Goal: Task Accomplishment & Management: Use online tool/utility

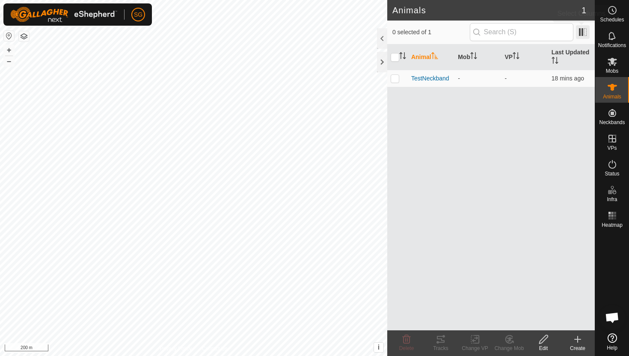
click at [581, 30] on span at bounding box center [583, 32] width 14 height 14
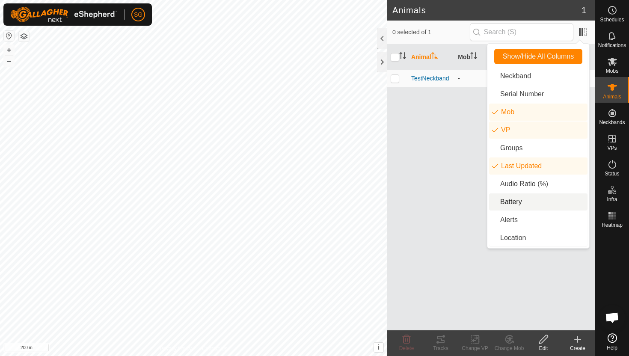
click at [519, 197] on li "Battery" at bounding box center [538, 201] width 98 height 17
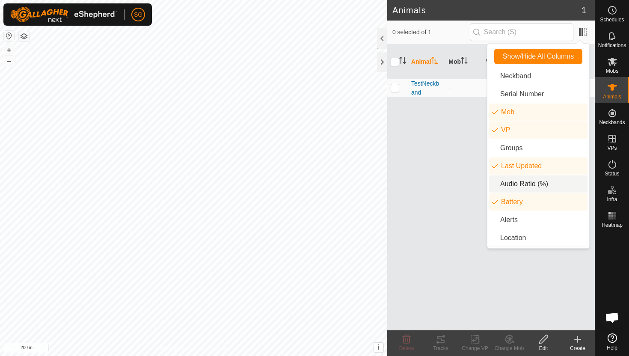
click at [443, 187] on div "Animal Mob VP Last Updated Battery TestNeckband - - 18 mins ago" at bounding box center [490, 187] width 207 height 286
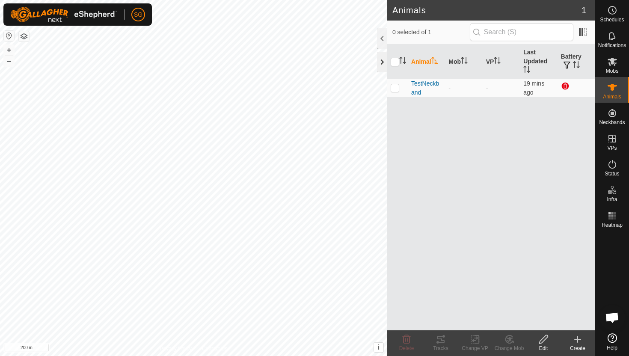
click at [381, 65] on div at bounding box center [382, 62] width 10 height 21
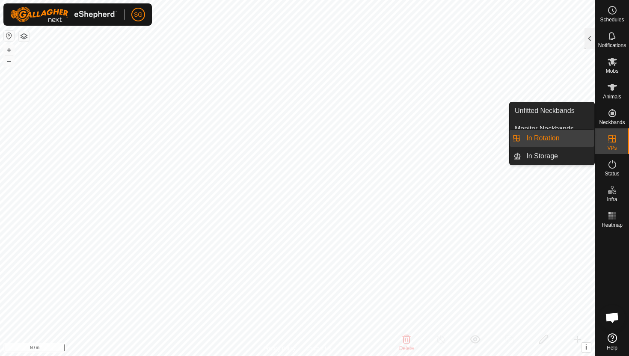
click at [569, 142] on link "In Rotation" at bounding box center [557, 138] width 73 height 17
click at [612, 142] on icon at bounding box center [612, 139] width 8 height 8
click at [553, 139] on link "In Rotation" at bounding box center [557, 138] width 73 height 17
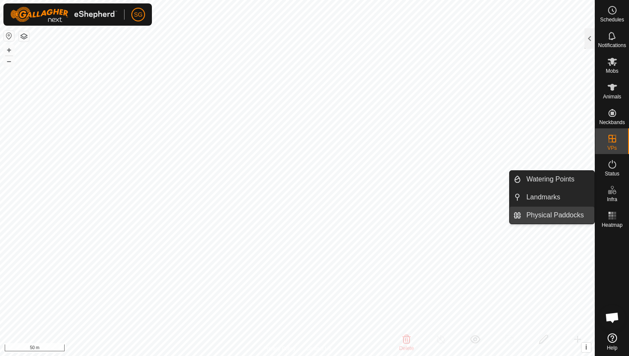
click at [529, 219] on link "Physical Paddocks" at bounding box center [557, 215] width 73 height 17
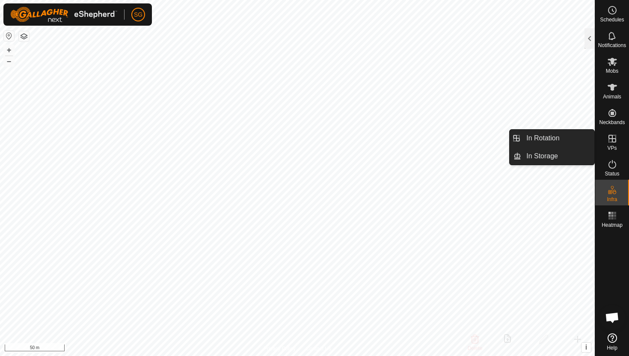
click at [617, 134] on es-virtualpaddocks-svg-icon at bounding box center [611, 139] width 15 height 14
click at [579, 140] on link "In Rotation" at bounding box center [557, 138] width 73 height 17
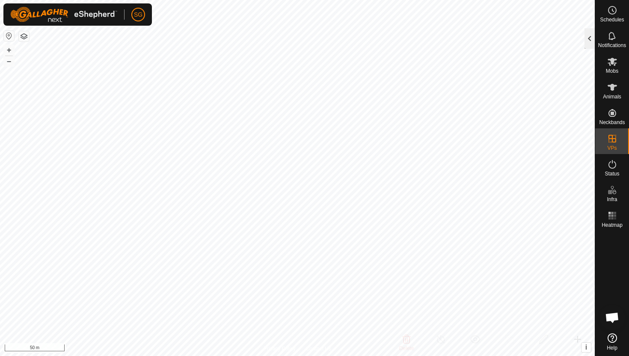
click at [592, 41] on div at bounding box center [589, 38] width 10 height 21
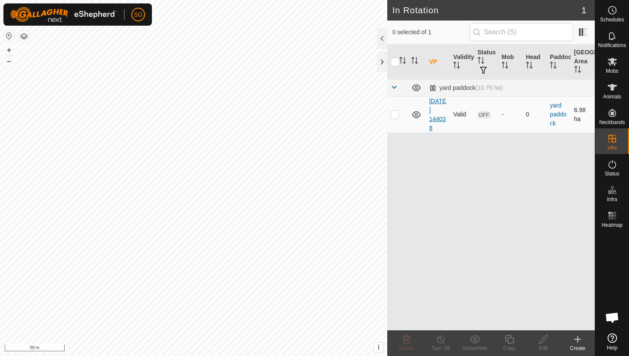
click at [430, 116] on link "[DATE] 144038" at bounding box center [437, 114] width 17 height 34
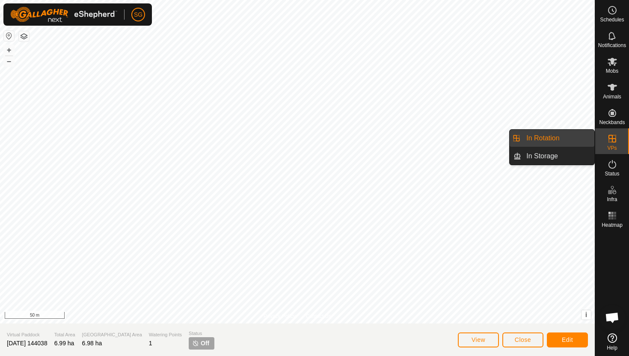
click at [607, 143] on icon at bounding box center [612, 138] width 10 height 10
click at [583, 139] on link "In Rotation" at bounding box center [557, 138] width 73 height 17
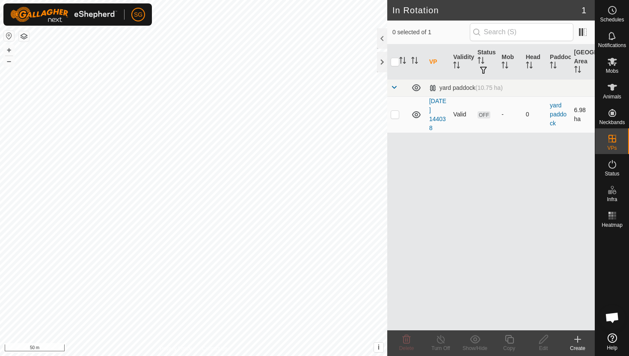
click at [412, 113] on icon at bounding box center [416, 114] width 10 height 10
click at [416, 115] on icon at bounding box center [416, 114] width 10 height 10
click at [557, 117] on link "yard paddock" at bounding box center [558, 114] width 17 height 25
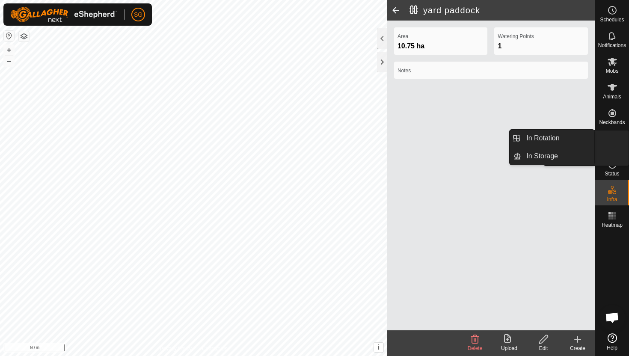
click at [609, 149] on span "VPs" at bounding box center [611, 147] width 9 height 5
click at [603, 139] on div "VPs" at bounding box center [612, 141] width 34 height 26
click at [561, 132] on link "In Rotation" at bounding box center [557, 138] width 73 height 17
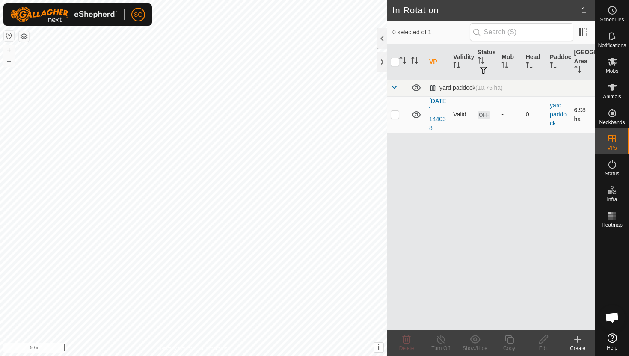
click at [438, 107] on link "[DATE] 144038" at bounding box center [437, 114] width 17 height 34
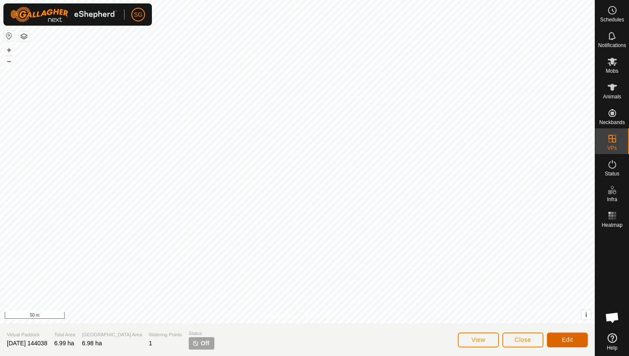
click at [565, 341] on span "Edit" at bounding box center [566, 339] width 11 height 7
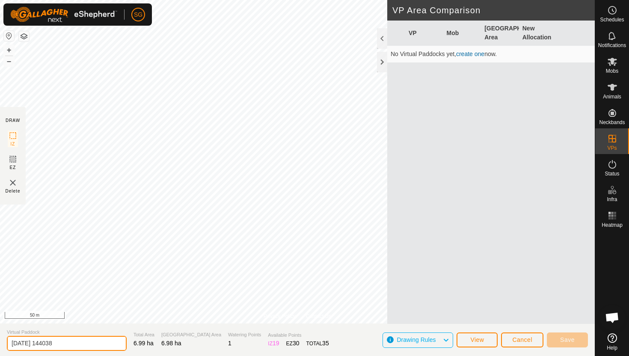
drag, startPoint x: 73, startPoint y: 340, endPoint x: 11, endPoint y: 342, distance: 62.0
click at [11, 342] on input "[DATE] 144038" at bounding box center [67, 343] width 120 height 15
type input "t"
type input "Test paddock"
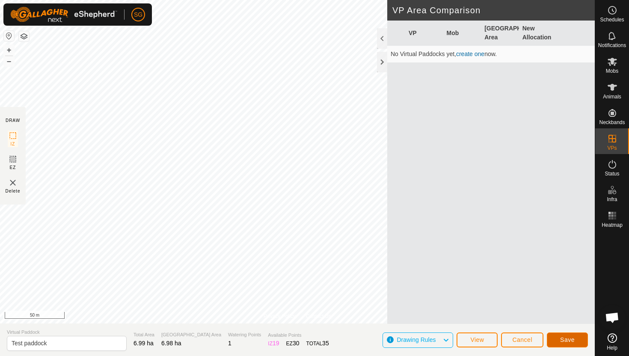
click at [572, 337] on span "Save" at bounding box center [567, 339] width 15 height 7
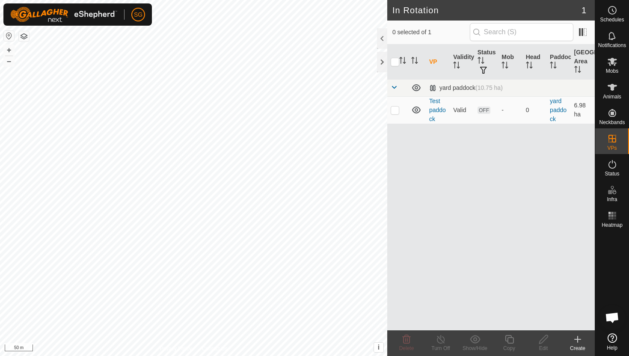
checkbox input "true"
checkbox input "false"
click at [617, 38] on es-notification-svg-icon at bounding box center [611, 36] width 15 height 14
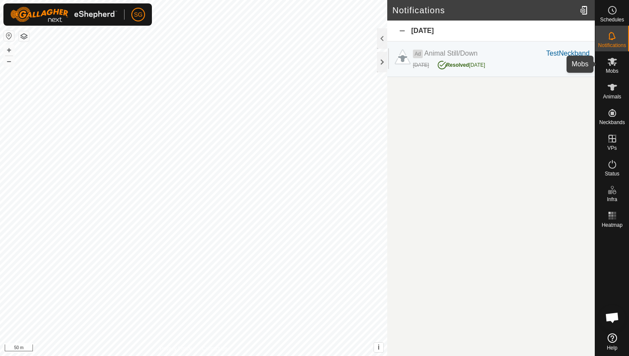
click at [612, 75] on div "Mobs" at bounding box center [612, 64] width 34 height 26
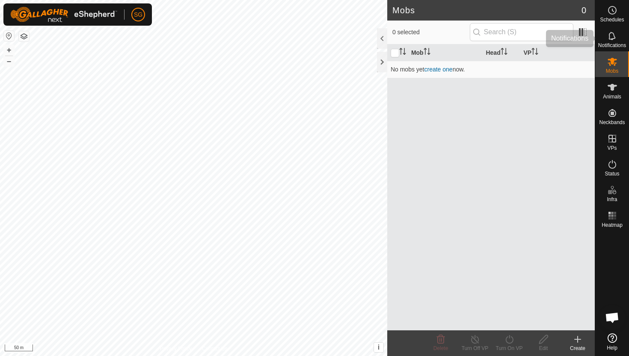
click at [610, 37] on icon at bounding box center [612, 36] width 10 height 10
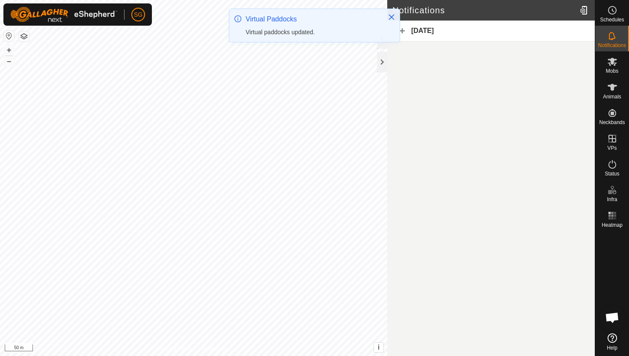
click at [395, 12] on div "Virtual Paddocks Virtual paddocks updated." at bounding box center [314, 25] width 170 height 33
click at [394, 13] on button "Close" at bounding box center [391, 17] width 12 height 12
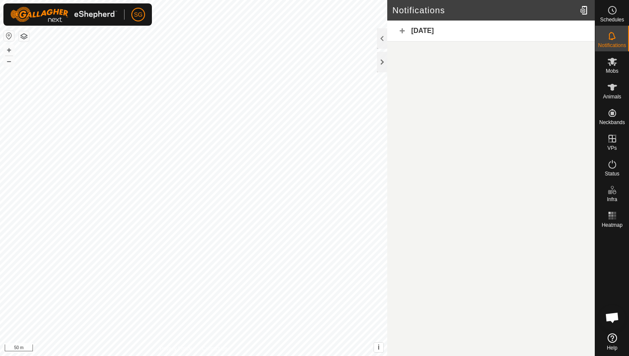
click at [401, 31] on div "[DATE]" at bounding box center [490, 31] width 207 height 21
click at [618, 73] on div "Mobs" at bounding box center [612, 64] width 34 height 26
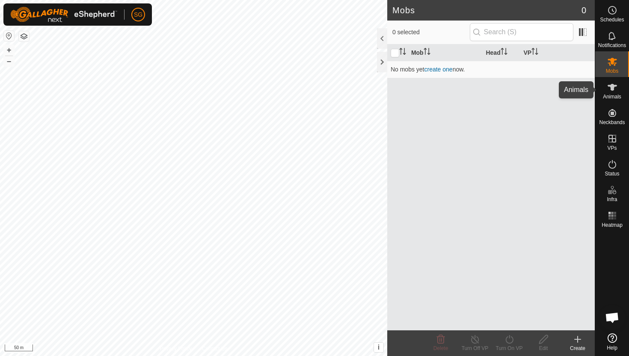
click at [607, 87] on icon at bounding box center [612, 87] width 10 height 10
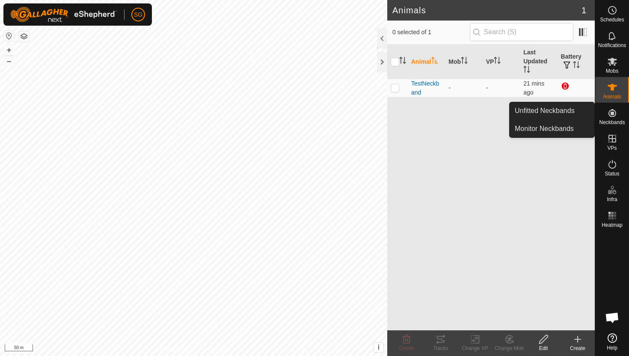
click at [617, 117] on es-neckbands-svg-icon at bounding box center [611, 113] width 15 height 14
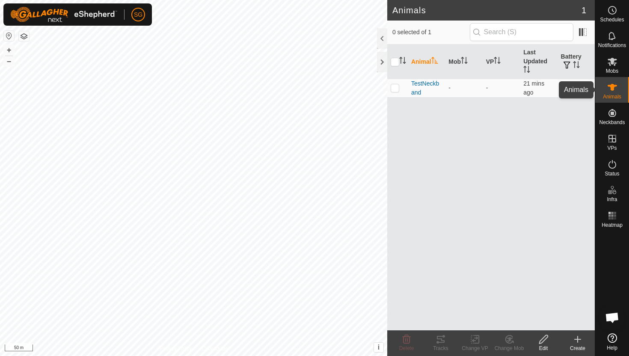
click at [620, 91] on div "Animals" at bounding box center [612, 90] width 34 height 26
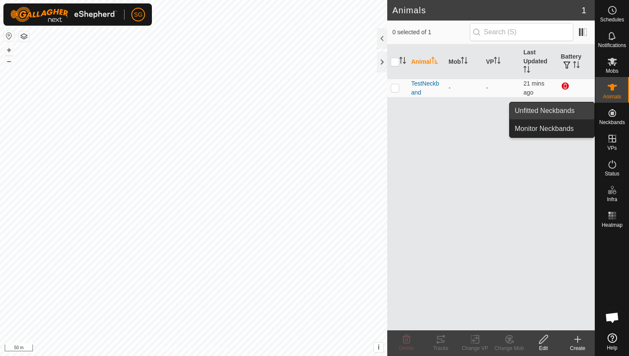
click at [572, 117] on link "Unfitted Neckbands" at bounding box center [551, 110] width 85 height 17
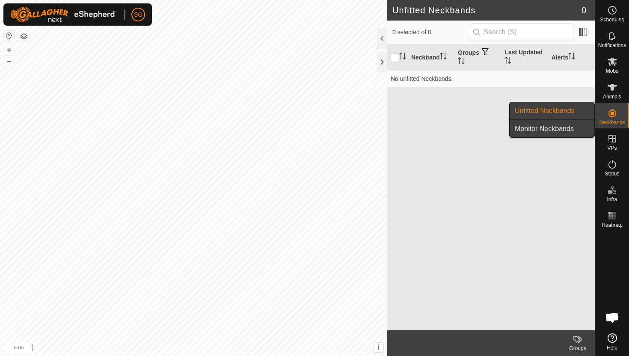
click at [567, 131] on link "Monitor Neckbands" at bounding box center [551, 128] width 85 height 17
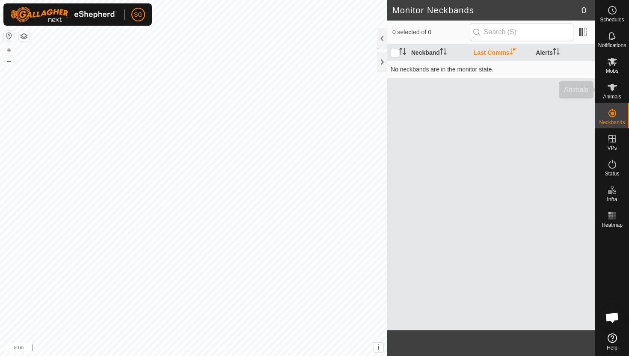
click at [614, 90] on icon at bounding box center [612, 87] width 10 height 10
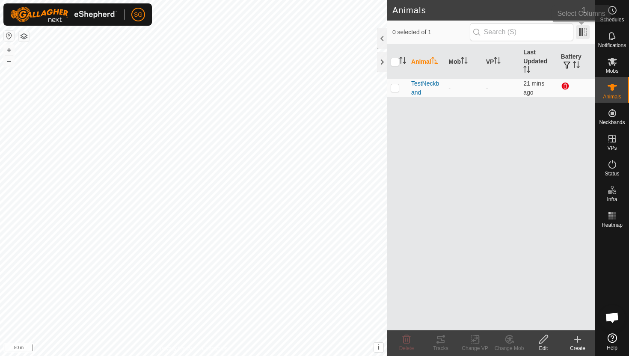
click at [579, 36] on span at bounding box center [583, 32] width 14 height 14
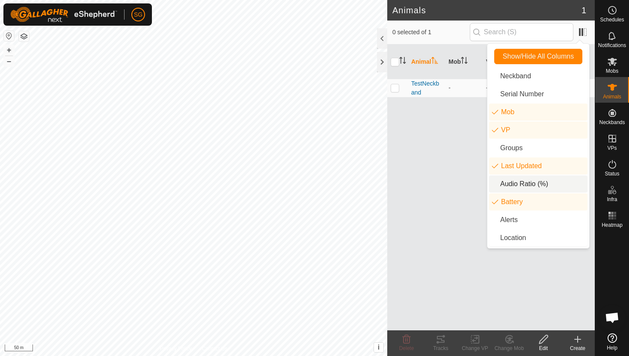
click at [517, 186] on li "Audio Ratio (%)" at bounding box center [538, 183] width 98 height 17
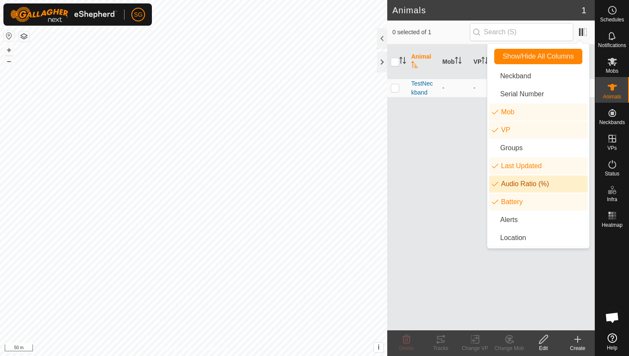
click at [448, 190] on div "Animal Mob VP Last Updated Audio Ratio (%) Battery TestNeckband - - 21 mins ago…" at bounding box center [490, 187] width 207 height 286
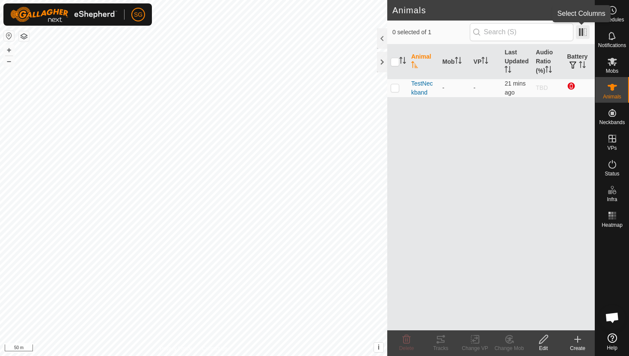
click at [585, 33] on span at bounding box center [583, 32] width 14 height 14
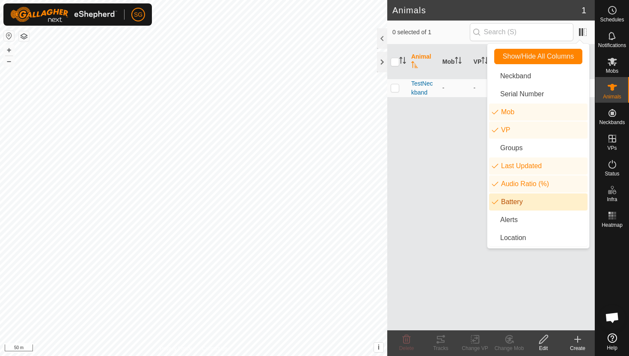
click at [510, 206] on li "Battery" at bounding box center [538, 201] width 98 height 17
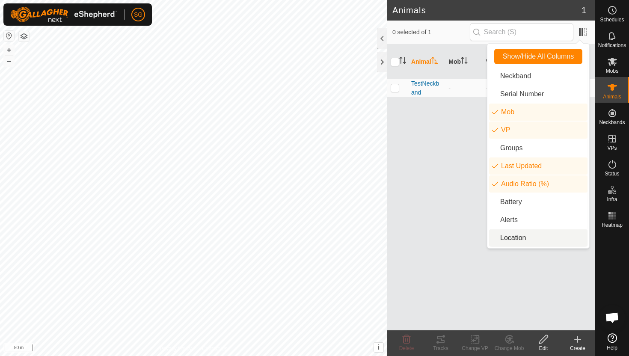
click at [524, 243] on li "Location" at bounding box center [538, 237] width 98 height 17
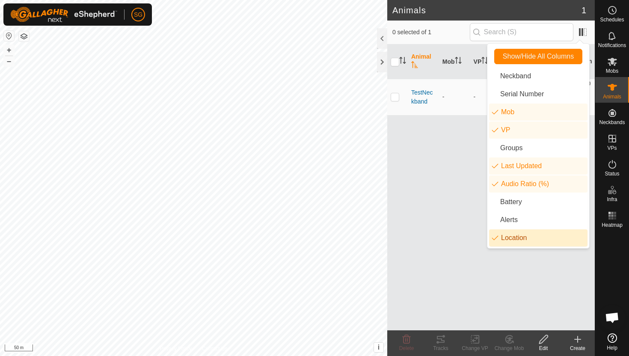
click at [450, 217] on div "Animal Mob VP Last Updated Audio Ratio (%) Location TestNeckband - - 21 mins ag…" at bounding box center [490, 187] width 207 height 286
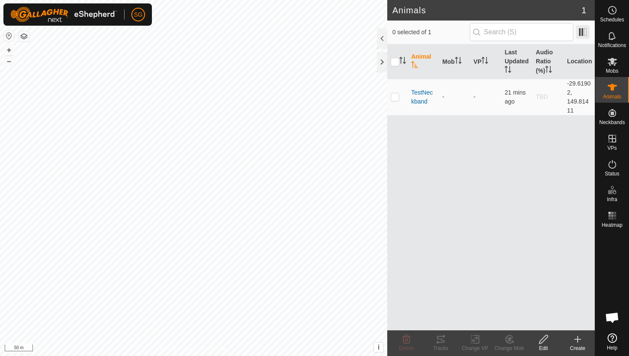
click at [582, 30] on span at bounding box center [583, 32] width 14 height 14
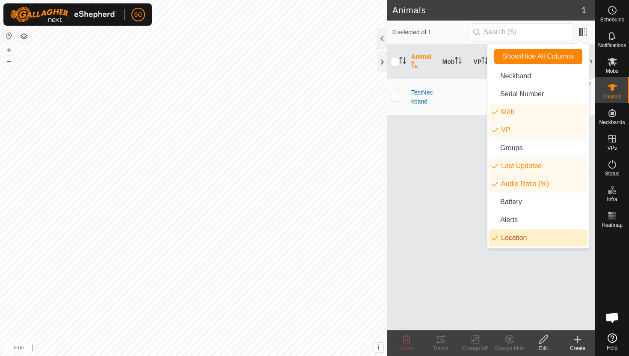
click at [527, 234] on li "Location" at bounding box center [538, 237] width 98 height 17
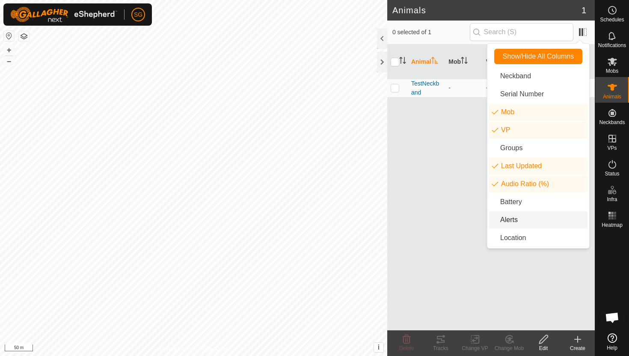
click at [506, 221] on li "Alerts" at bounding box center [538, 219] width 98 height 17
click at [418, 227] on div "Animal Mob VP Last Updated Audio Ratio (%) Alerts TestNeckband - - 21 mins ago …" at bounding box center [490, 187] width 207 height 286
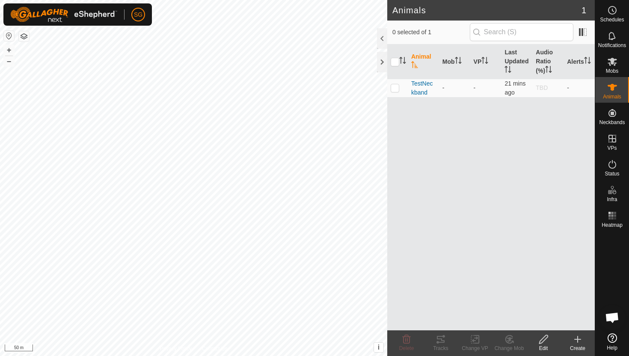
click at [586, 23] on div "0 selected of 1" at bounding box center [490, 33] width 207 height 24
click at [583, 33] on span at bounding box center [583, 32] width 14 height 14
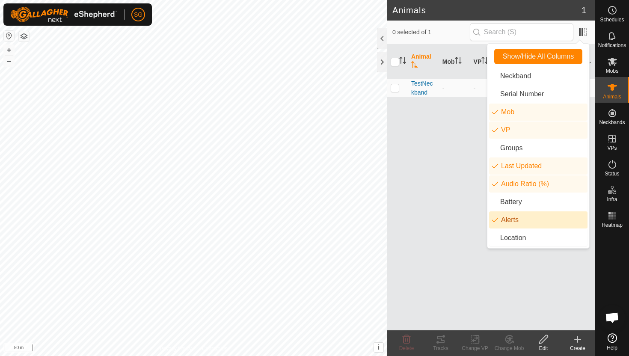
click at [518, 218] on li "Alerts" at bounding box center [538, 219] width 98 height 17
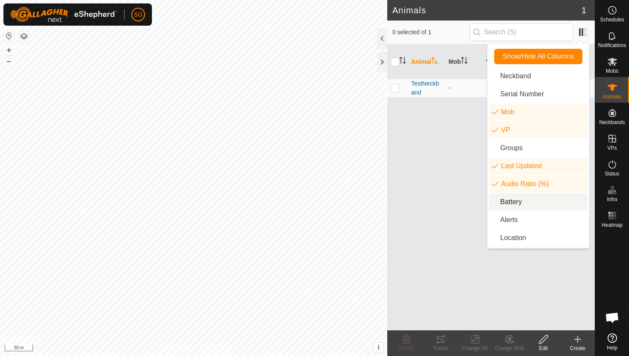
click at [525, 190] on li "Audio Ratio (%)" at bounding box center [538, 183] width 98 height 17
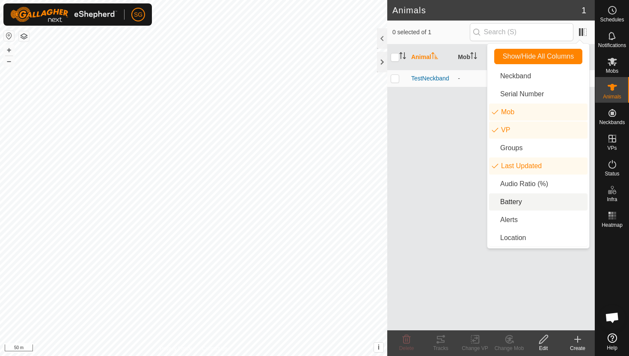
click at [479, 222] on div "Animal Mob VP Last Updated TestNeckband - - 21 mins ago" at bounding box center [490, 187] width 207 height 286
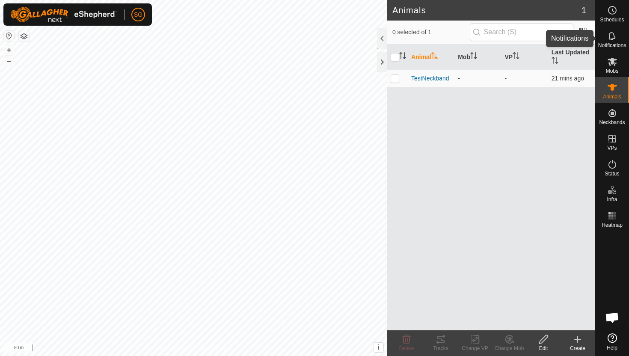
click at [613, 31] on icon at bounding box center [612, 36] width 10 height 10
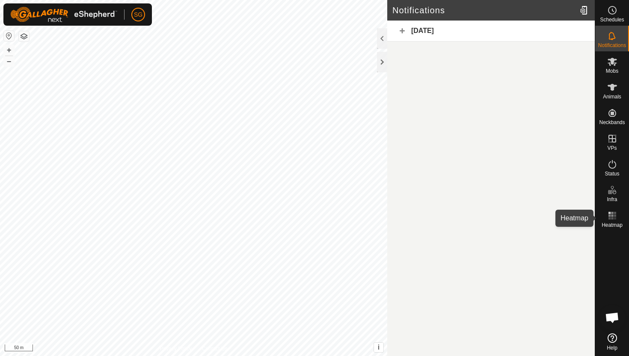
click at [605, 224] on span "Heatmap" at bounding box center [611, 224] width 21 height 5
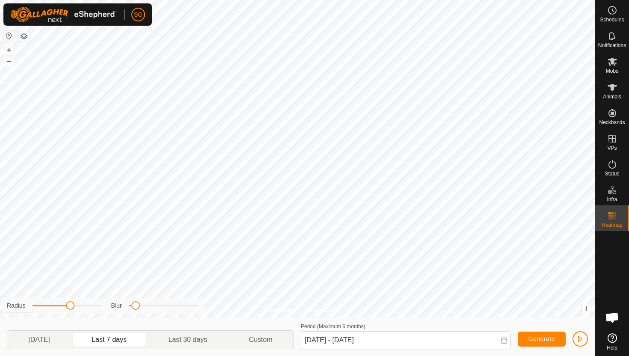
click at [611, 219] on rect at bounding box center [612, 218] width 2 height 2
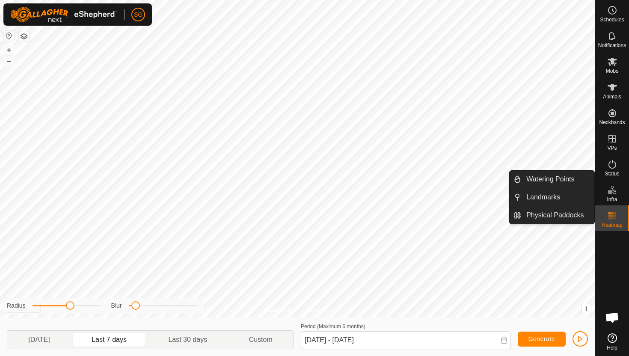
click at [616, 197] on span "Infra" at bounding box center [611, 199] width 10 height 5
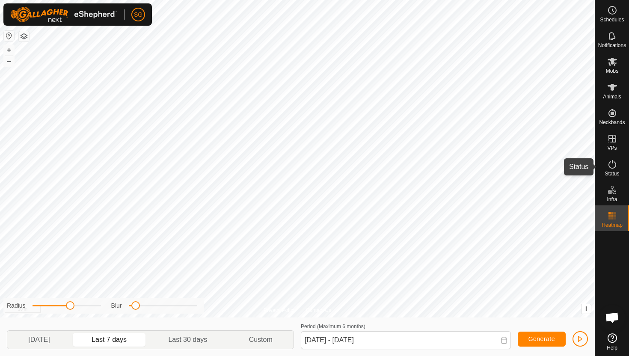
click at [610, 167] on icon at bounding box center [612, 164] width 8 height 9
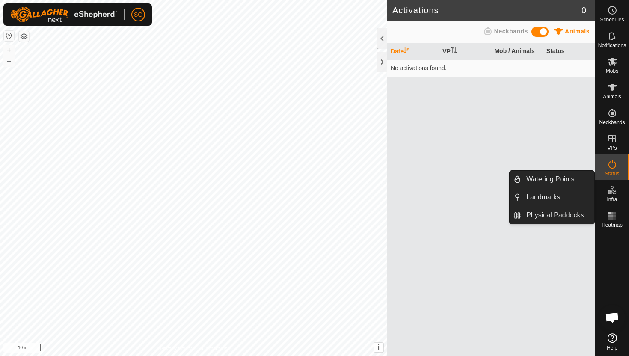
click at [613, 187] on icon at bounding box center [612, 190] width 10 height 10
click at [611, 202] on div "Infra" at bounding box center [612, 193] width 34 height 26
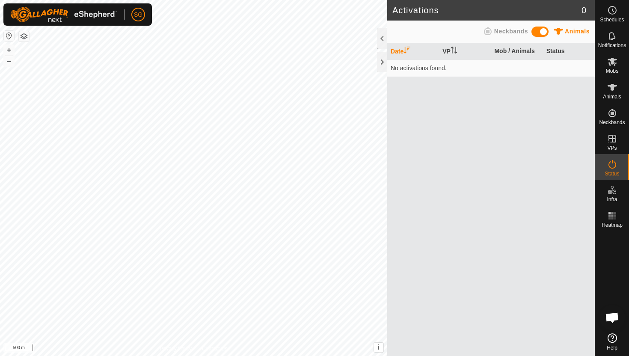
click at [388, 134] on div "Activations 0 Animals Neckbands Date VP Mob / Animals Status No activations fou…" at bounding box center [297, 178] width 594 height 356
click at [620, 70] on div "Mobs" at bounding box center [612, 64] width 34 height 26
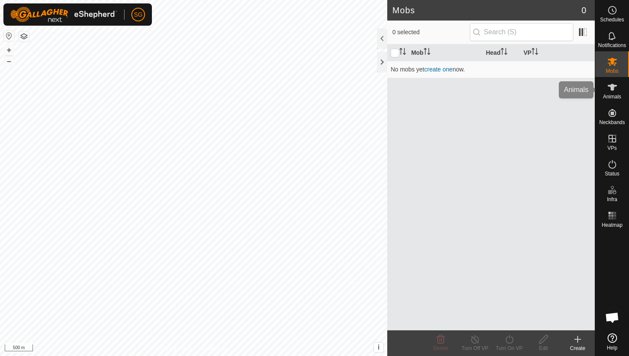
click at [616, 92] on es-animals-svg-icon at bounding box center [611, 87] width 15 height 14
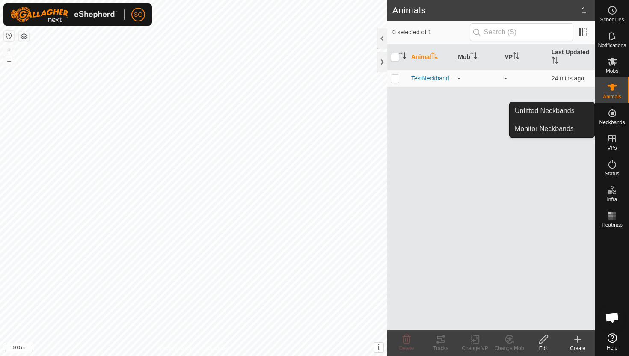
click at [612, 124] on span "Neckbands" at bounding box center [612, 122] width 26 height 5
click at [612, 152] on div "VPs" at bounding box center [612, 141] width 34 height 26
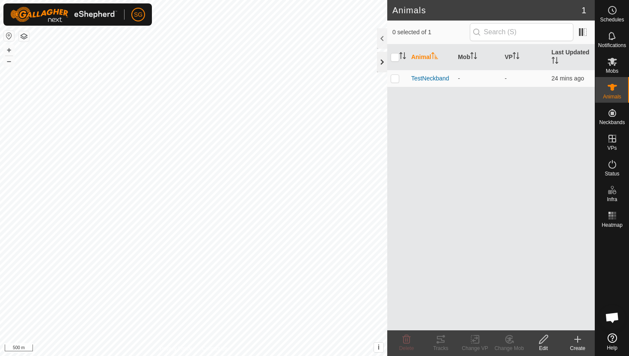
click at [382, 59] on div at bounding box center [382, 62] width 10 height 21
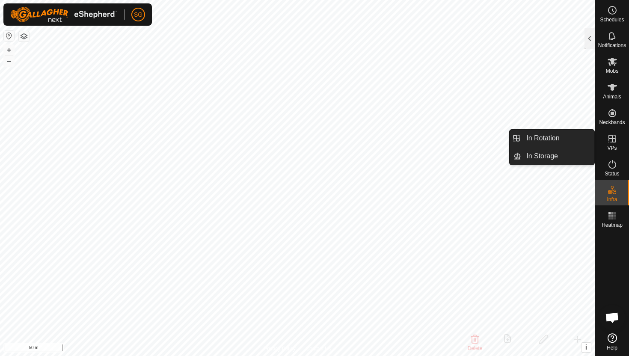
click at [610, 150] on span "VPs" at bounding box center [611, 147] width 9 height 5
click at [561, 140] on link "In Rotation" at bounding box center [557, 138] width 73 height 17
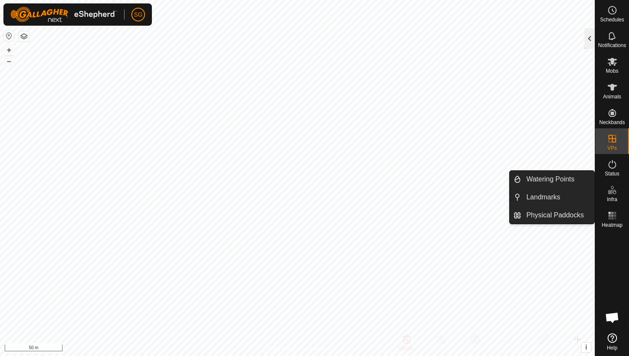
click at [586, 39] on div at bounding box center [589, 38] width 10 height 21
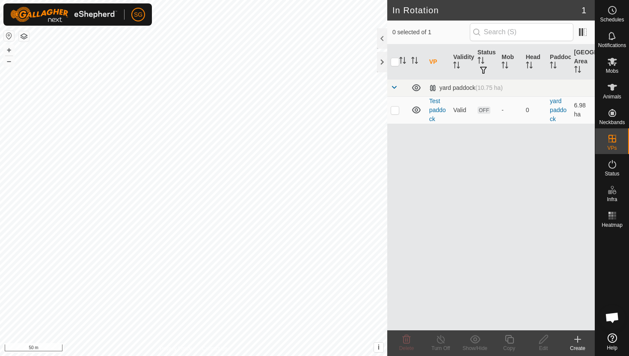
click at [581, 344] on div "Create" at bounding box center [577, 343] width 34 height 26
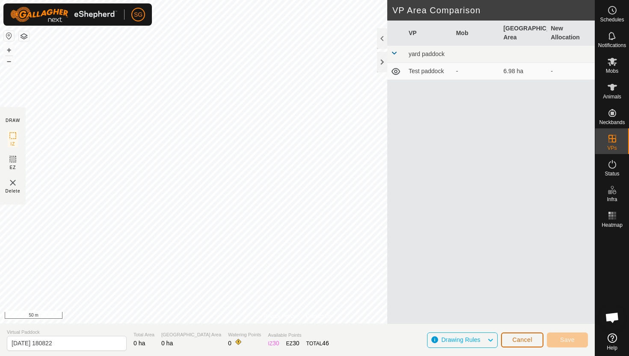
click at [519, 340] on span "Cancel" at bounding box center [522, 339] width 20 height 7
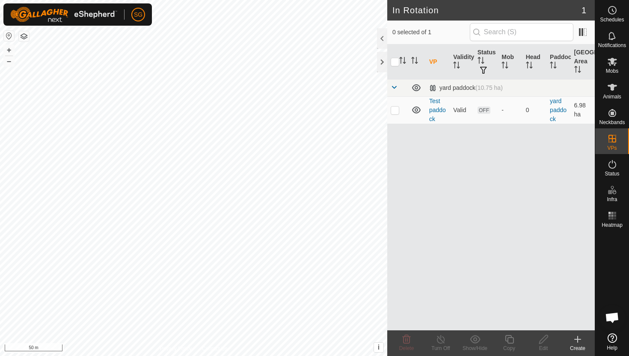
click at [580, 345] on div "Create" at bounding box center [577, 348] width 34 height 8
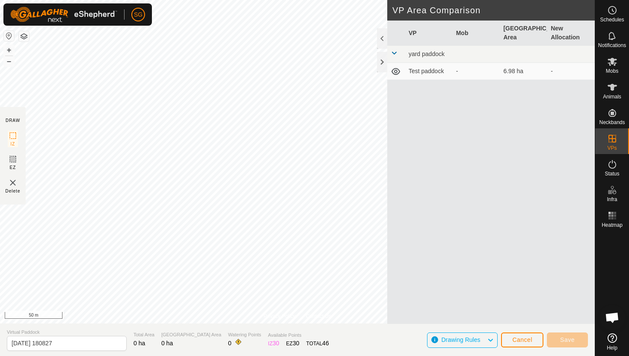
click at [436, 55] on span "yard paddock" at bounding box center [426, 53] width 36 height 7
click at [468, 340] on span "Drawing Rules" at bounding box center [460, 339] width 39 height 7
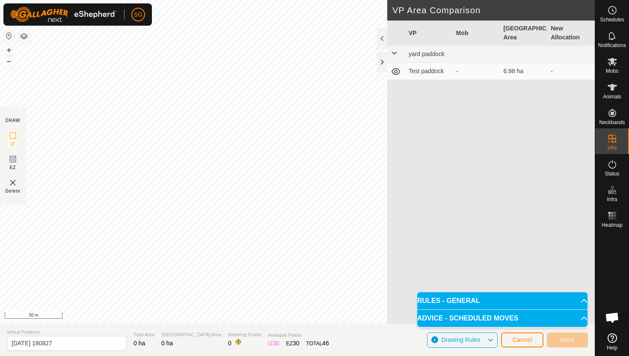
click at [469, 339] on span "Drawing Rules" at bounding box center [460, 339] width 39 height 7
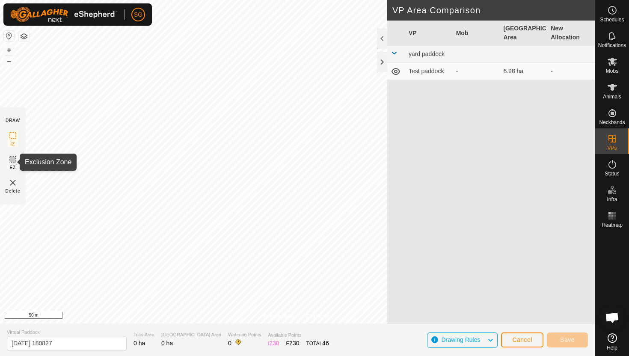
click at [15, 163] on icon at bounding box center [13, 159] width 10 height 10
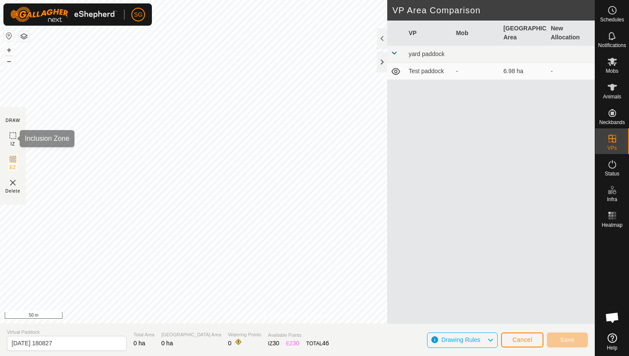
click at [15, 137] on icon at bounding box center [13, 135] width 10 height 10
click at [520, 335] on button "Cancel" at bounding box center [522, 339] width 42 height 15
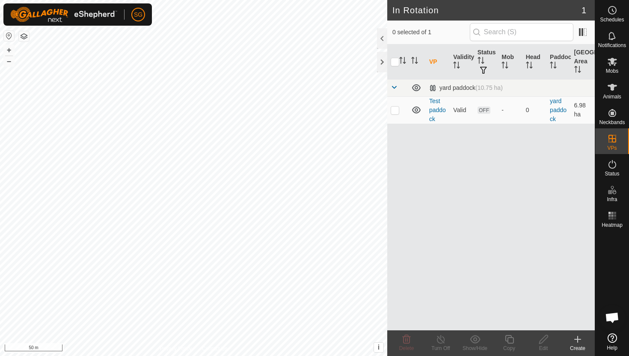
click at [581, 340] on icon at bounding box center [577, 339] width 10 height 10
click at [579, 348] on div "Create" at bounding box center [577, 348] width 34 height 8
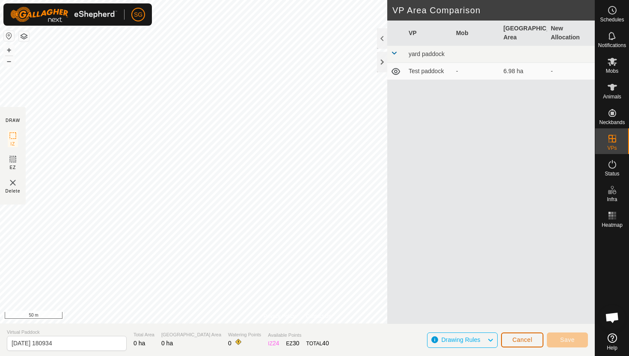
click at [517, 343] on button "Cancel" at bounding box center [522, 339] width 42 height 15
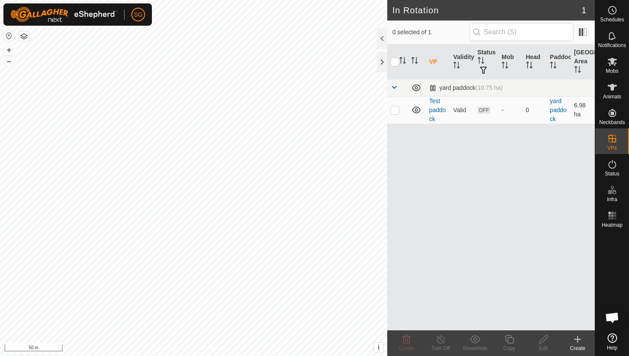
click at [574, 347] on div "Create" at bounding box center [577, 348] width 34 height 8
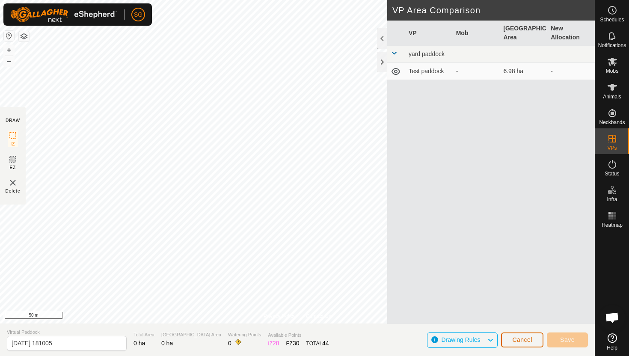
click at [521, 340] on span "Cancel" at bounding box center [522, 339] width 20 height 7
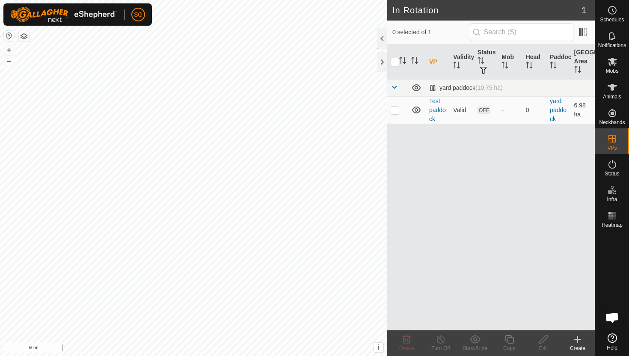
click at [573, 337] on icon at bounding box center [577, 339] width 10 height 10
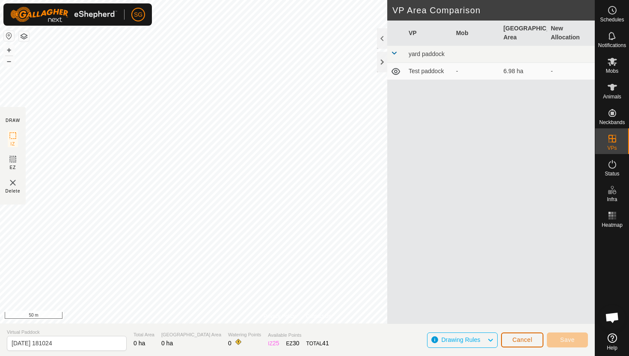
click at [517, 344] on button "Cancel" at bounding box center [522, 339] width 42 height 15
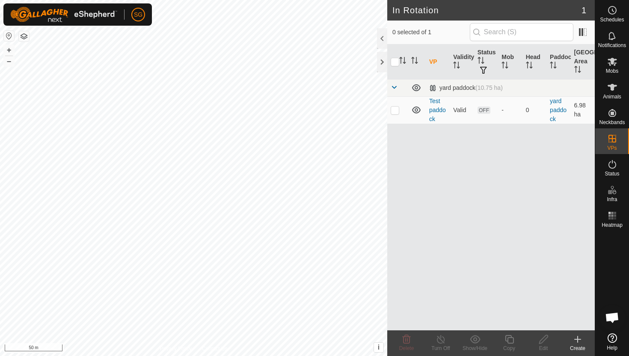
click at [573, 343] on icon at bounding box center [577, 339] width 10 height 10
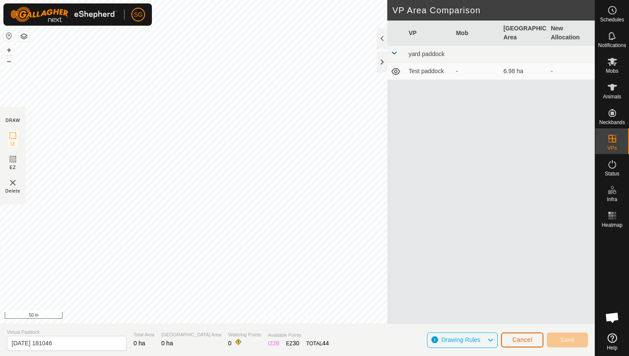
click at [518, 335] on button "Cancel" at bounding box center [522, 339] width 42 height 15
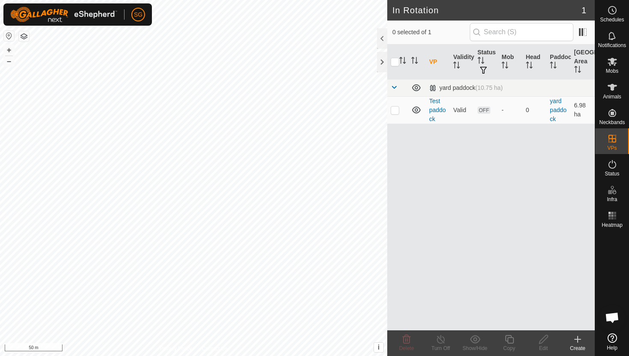
click at [580, 340] on icon at bounding box center [577, 339] width 10 height 10
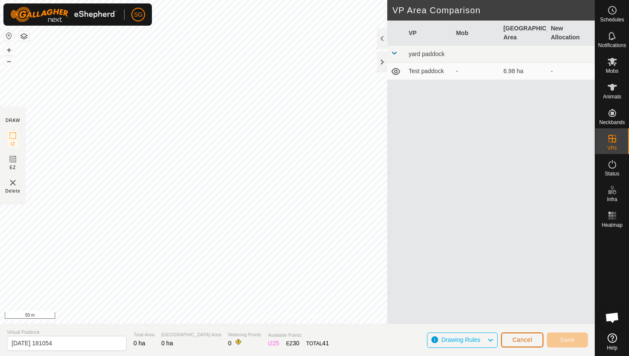
click at [525, 338] on span "Cancel" at bounding box center [522, 339] width 20 height 7
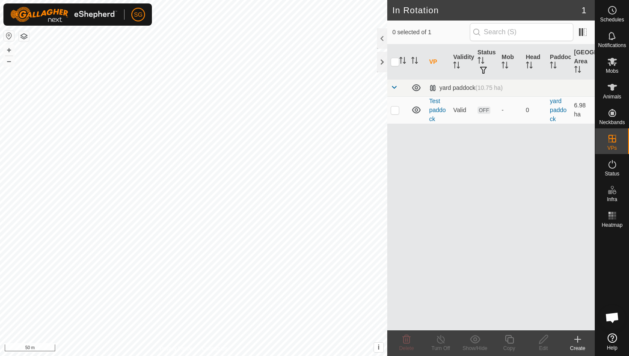
click at [579, 346] on div "Create" at bounding box center [577, 348] width 34 height 8
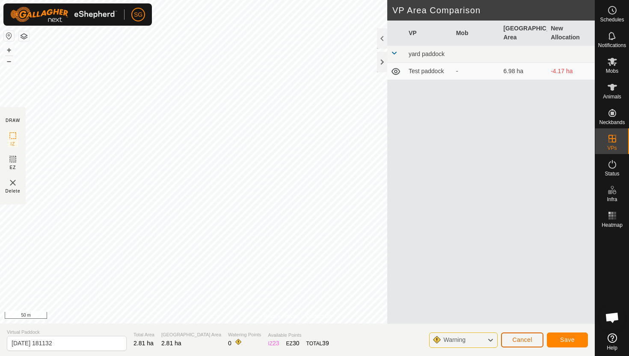
click at [528, 335] on button "Cancel" at bounding box center [522, 339] width 42 height 15
